Goal: Information Seeking & Learning: Find specific fact

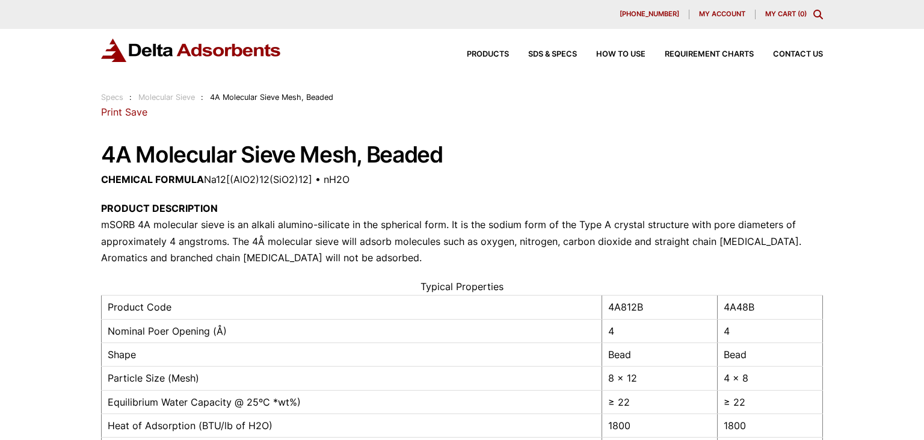
click at [494, 63] on div "Products SDS & SPECS How to Use Requirement Charts Contact Us" at bounding box center [635, 54] width 385 height 17
click at [483, 55] on span "Products" at bounding box center [488, 55] width 42 height 8
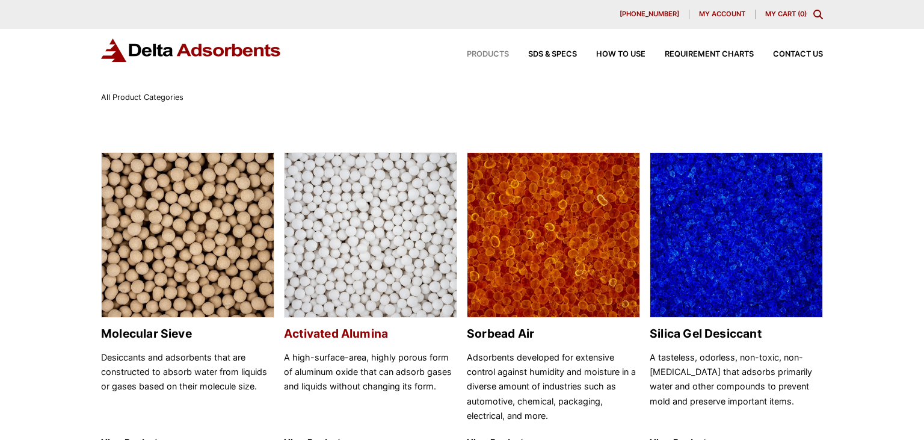
click at [408, 263] on img at bounding box center [371, 235] width 172 height 165
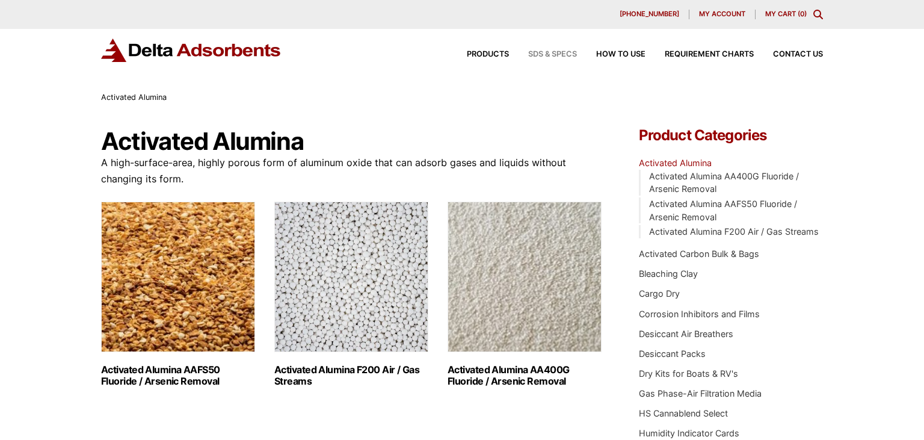
click at [552, 52] on span "SDS & SPECS" at bounding box center [552, 55] width 49 height 8
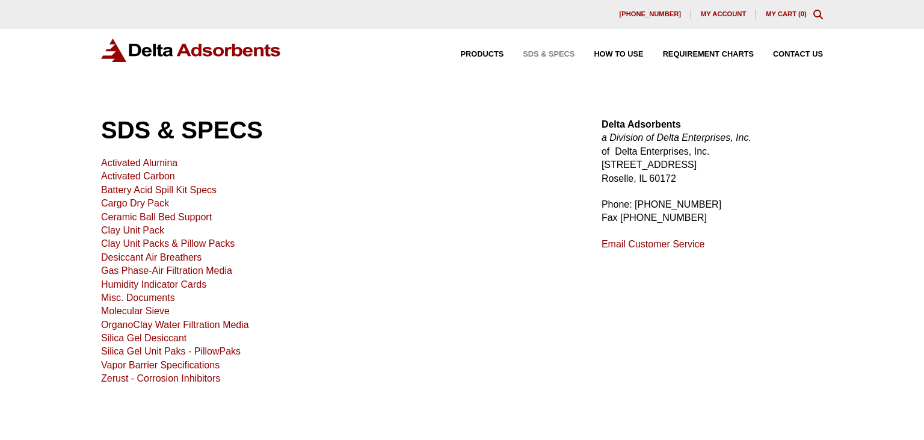
click at [131, 162] on link "Activated Alumina" at bounding box center [139, 163] width 76 height 10
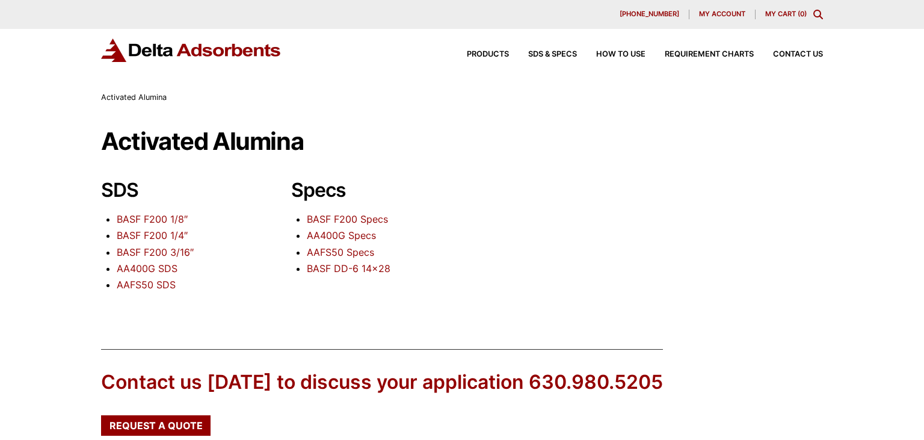
click at [340, 220] on link "BASF F200 Specs" at bounding box center [347, 219] width 81 height 12
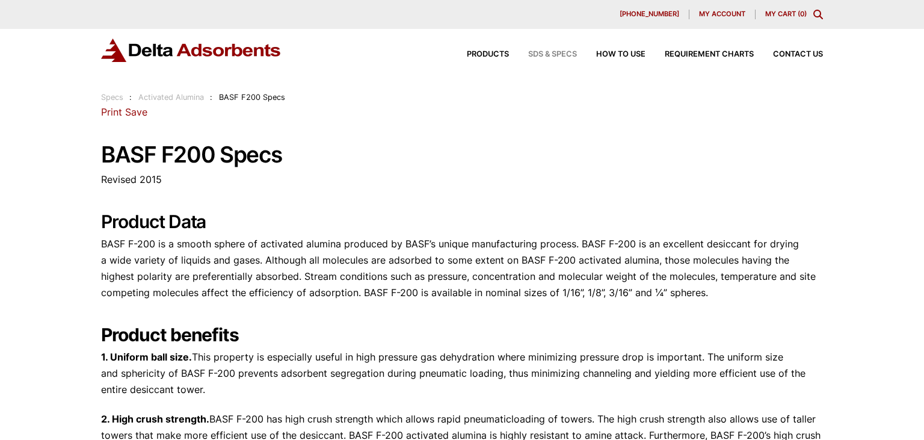
click at [533, 57] on span "SDS & SPECS" at bounding box center [552, 55] width 49 height 8
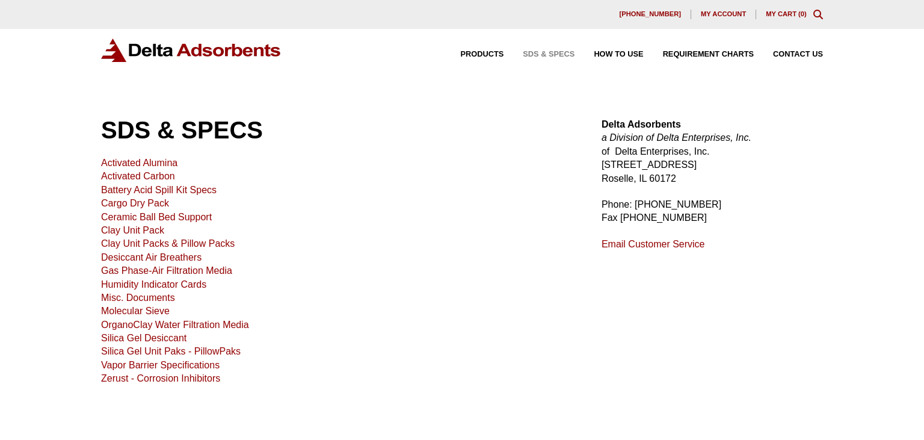
click at [158, 314] on link "Molecular Sieve" at bounding box center [135, 311] width 69 height 10
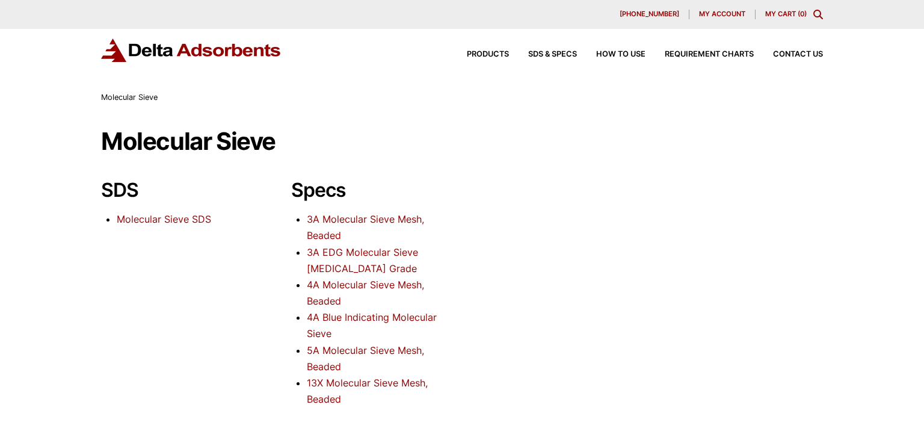
click at [179, 215] on link "Molecular Sieve SDS" at bounding box center [164, 219] width 94 height 12
click at [345, 286] on link "4A Molecular Sieve Mesh, Beaded" at bounding box center [365, 293] width 117 height 28
click at [362, 381] on link "13X Molecular Sieve Mesh, Beaded" at bounding box center [367, 391] width 121 height 28
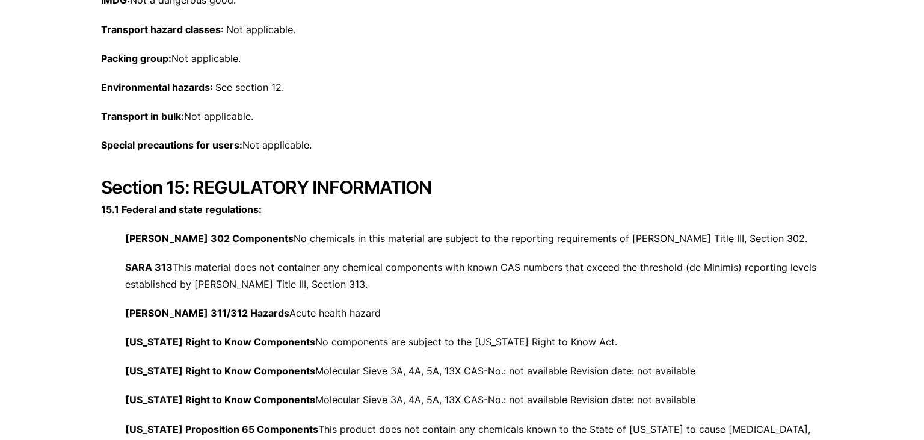
scroll to position [4574, 0]
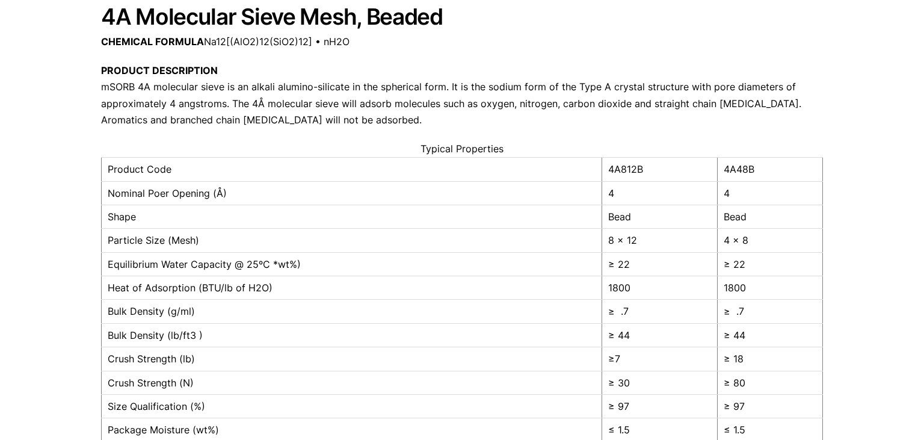
scroll to position [154, 0]
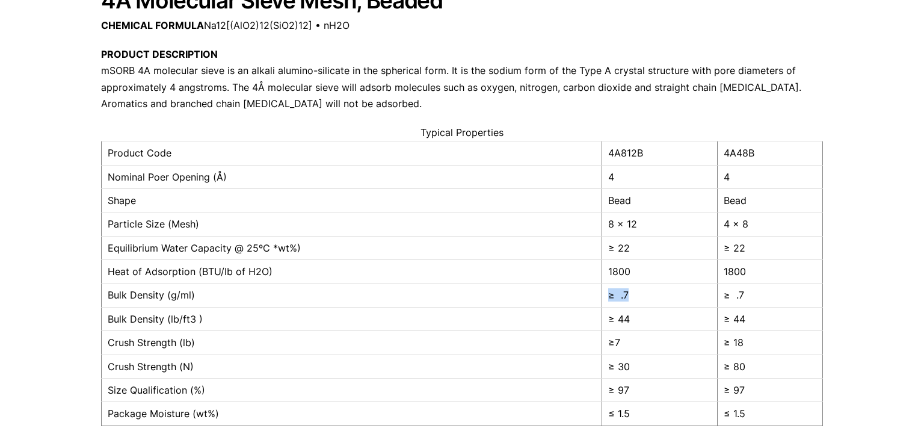
drag, startPoint x: 627, startPoint y: 295, endPoint x: 602, endPoint y: 293, distance: 24.8
click at [602, 293] on td "≥ .7" at bounding box center [660, 294] width 116 height 23
click at [638, 313] on td "≥ 44" at bounding box center [660, 318] width 116 height 23
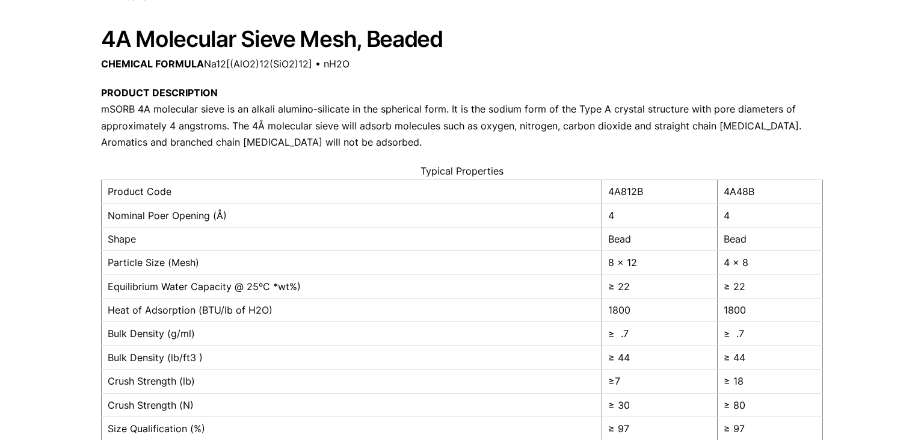
scroll to position [0, 0]
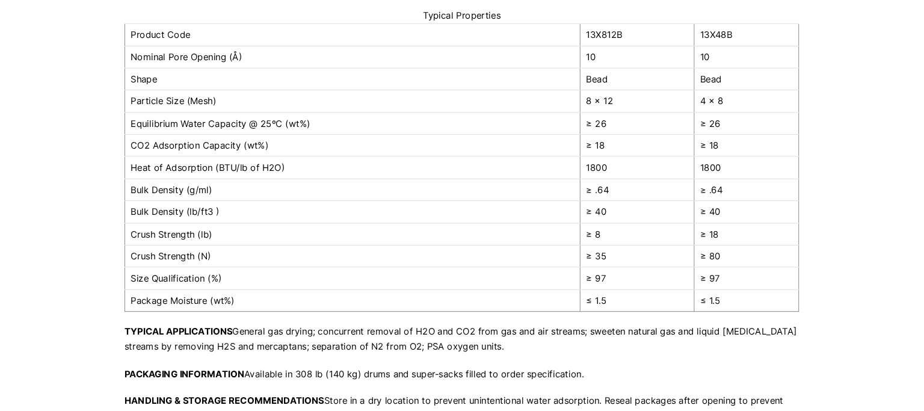
scroll to position [270, 0]
